Goal: Find specific page/section: Find specific page/section

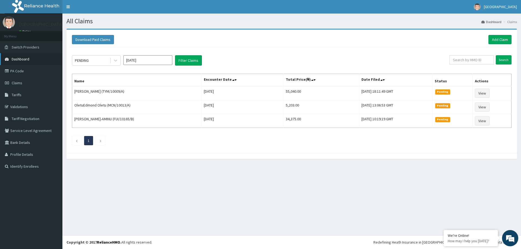
click at [26, 60] on span "Dashboard" at bounding box center [21, 59] width 18 height 5
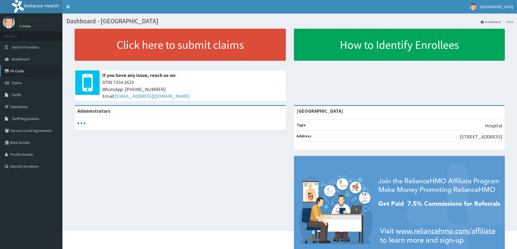
click at [19, 70] on link "PA Code" at bounding box center [31, 71] width 62 height 12
click at [23, 68] on link "PA Code" at bounding box center [31, 71] width 62 height 12
